Goal: Transaction & Acquisition: Purchase product/service

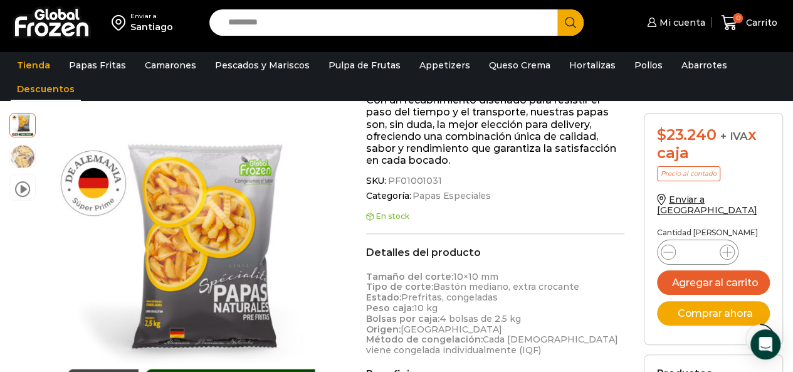
click at [29, 88] on link "Descuentos" at bounding box center [46, 89] width 70 height 24
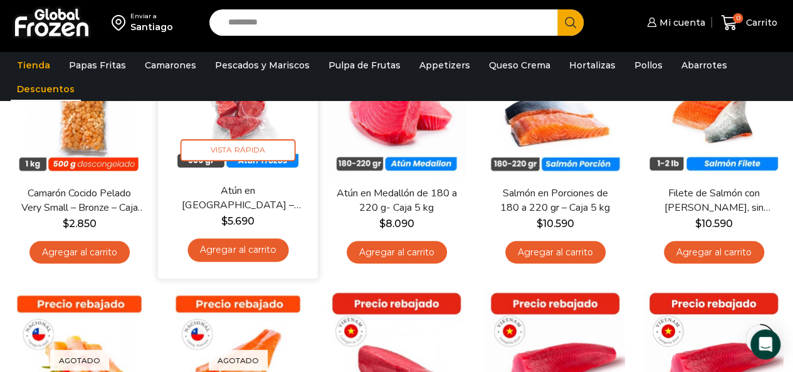
scroll to position [125, 0]
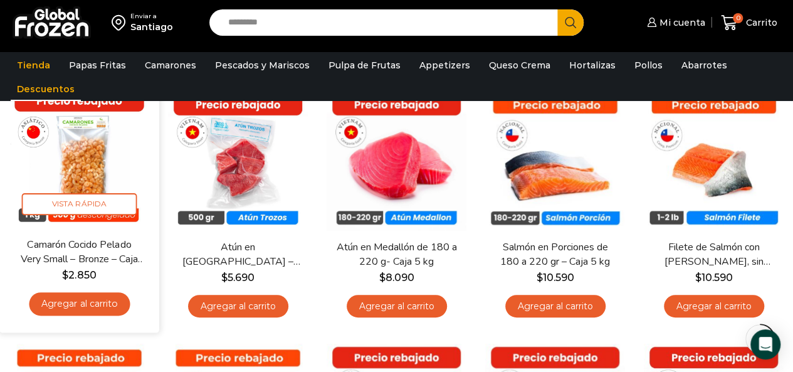
click at [135, 186] on img at bounding box center [79, 157] width 141 height 141
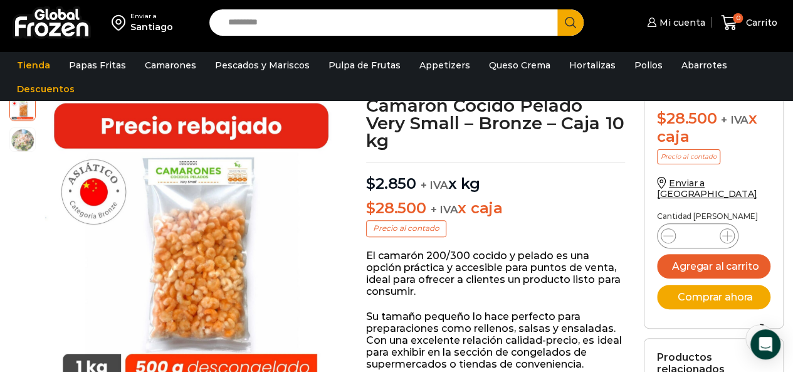
scroll to position [63, 0]
